Goal: Feedback & Contribution: Leave review/rating

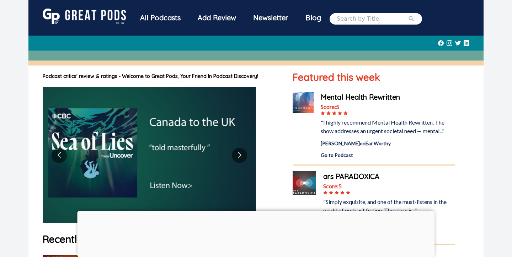
click at [257, 211] on div at bounding box center [257, 211] width 358 height 0
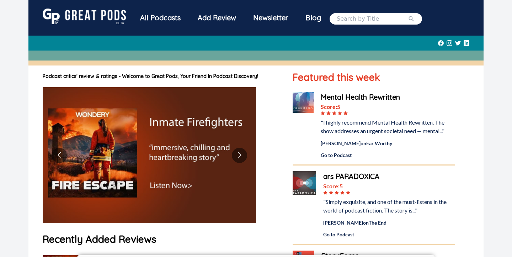
click at [214, 19] on div "Add Review" at bounding box center [217, 18] width 56 height 19
